Goal: Information Seeking & Learning: Find specific fact

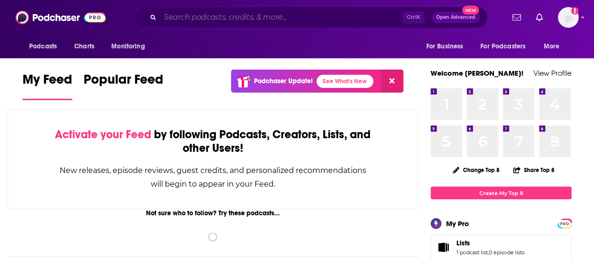
click at [215, 15] on input "Search podcasts, credits, & more..." at bounding box center [281, 17] width 242 height 15
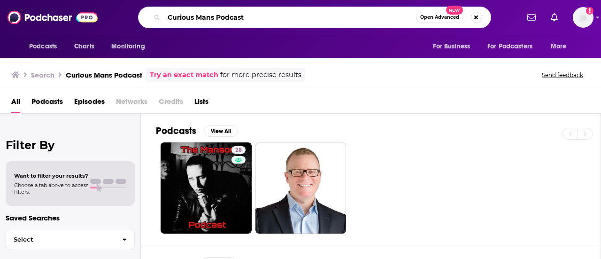
click at [196, 18] on input "Curious Mans Podcast" at bounding box center [290, 17] width 252 height 15
click at [275, 16] on input "CuriousMans Podcast" at bounding box center [290, 17] width 252 height 15
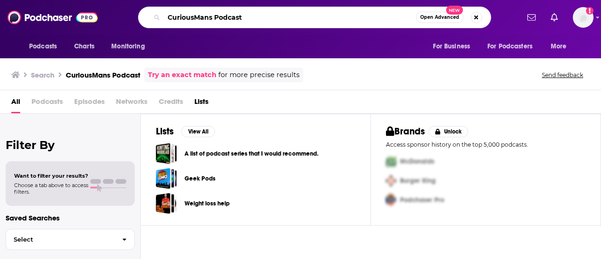
click at [213, 16] on input "CuriousMans Podcast" at bounding box center [290, 17] width 252 height 15
click at [246, 18] on input "CuriousMan Podcast" at bounding box center [290, 17] width 252 height 15
type input "CuriousMan Podcast"
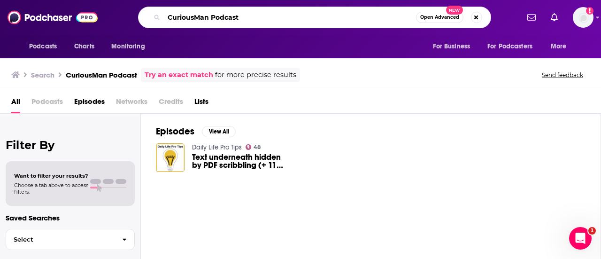
drag, startPoint x: 245, startPoint y: 20, endPoint x: 159, endPoint y: 14, distance: 85.8
click at [159, 14] on div "CuriousMan Podcast Open Advanced New" at bounding box center [314, 18] width 353 height 22
click at [256, 23] on input "CuriousMan Podcast" at bounding box center [290, 17] width 252 height 15
click at [480, 15] on button "Search podcasts, credits, & more..." at bounding box center [476, 17] width 11 height 11
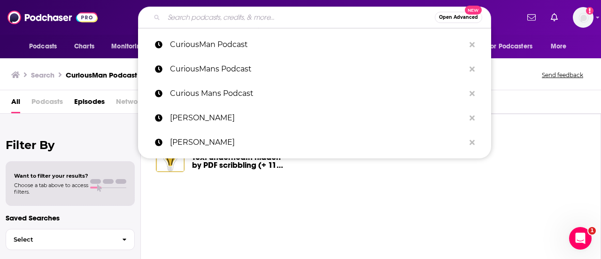
click at [305, 16] on input "Search podcasts, credits, & more..." at bounding box center [299, 17] width 271 height 15
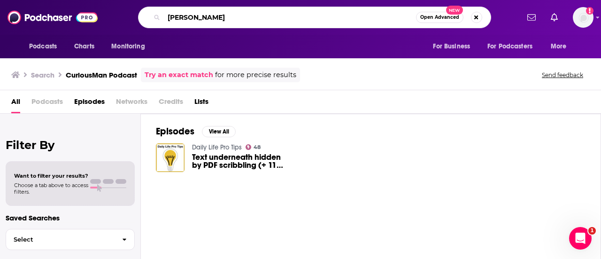
type input "[PERSON_NAME]"
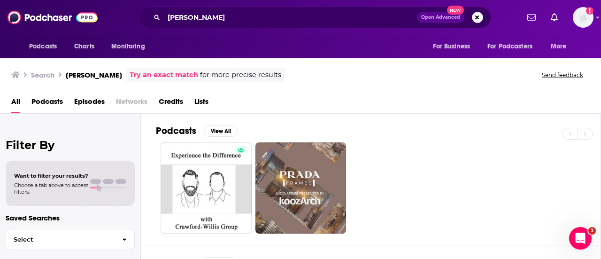
click at [442, 16] on span "Open Advanced" at bounding box center [441, 17] width 39 height 5
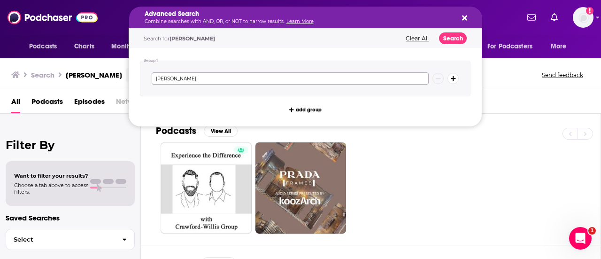
click at [172, 78] on input "[PERSON_NAME]" at bounding box center [290, 78] width 277 height 12
type input "[PERSON_NAME]"
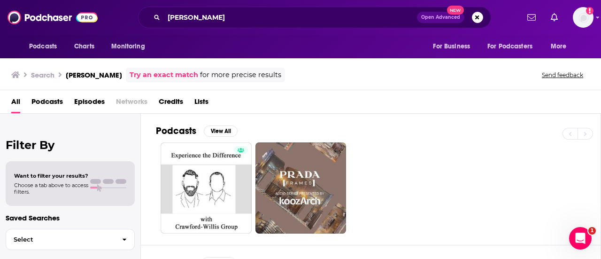
click at [456, 163] on div at bounding box center [378, 187] width 445 height 91
click at [184, 19] on input "[PERSON_NAME]" at bounding box center [290, 17] width 253 height 15
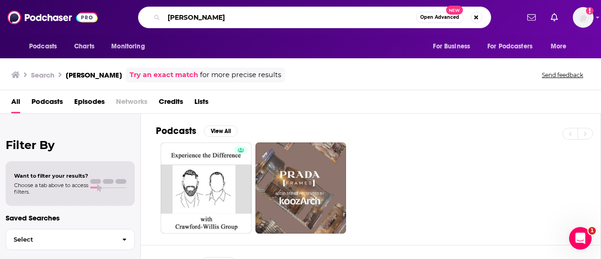
click at [184, 19] on input "[PERSON_NAME]" at bounding box center [290, 17] width 252 height 15
type input "[PERSON_NAME]"
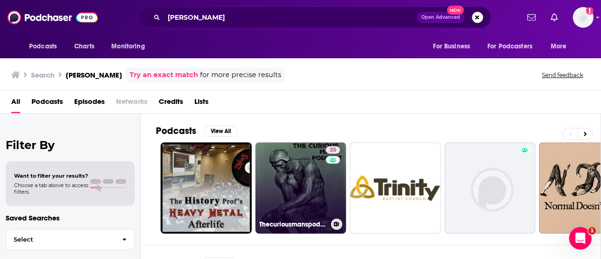
click at [310, 189] on link "35 Thecuriousmanspodcast" at bounding box center [301, 187] width 91 height 91
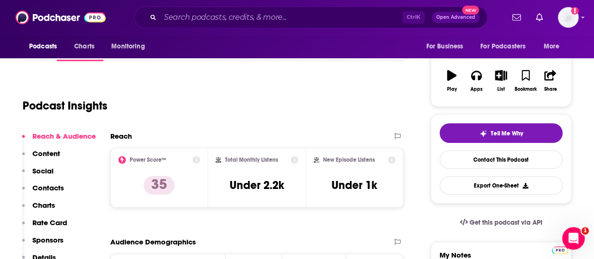
scroll to position [146, 0]
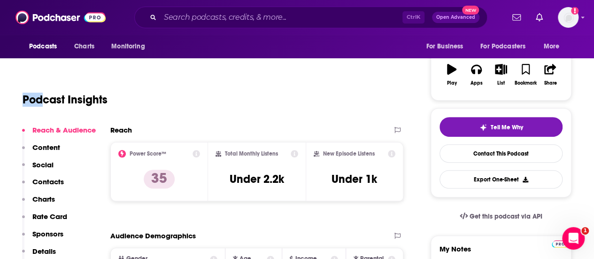
drag, startPoint x: 40, startPoint y: 74, endPoint x: 252, endPoint y: -12, distance: 228.3
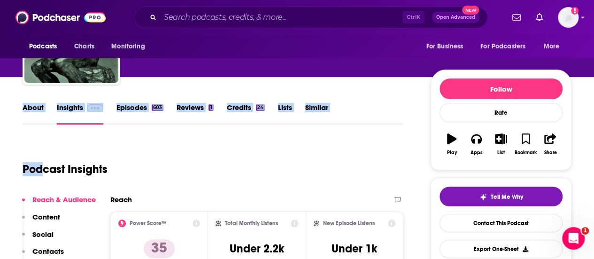
click at [34, 123] on link "About" at bounding box center [33, 114] width 21 height 22
